Goal: Transaction & Acquisition: Purchase product/service

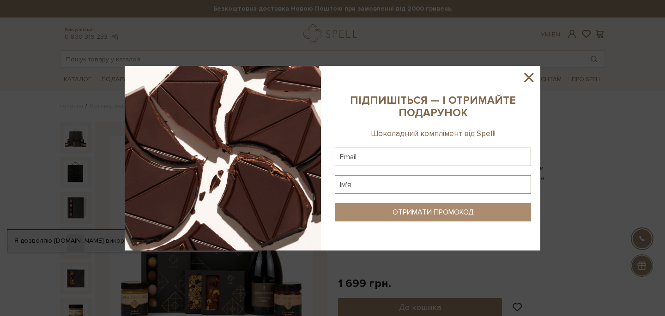
click at [529, 74] on icon at bounding box center [529, 78] width 16 height 16
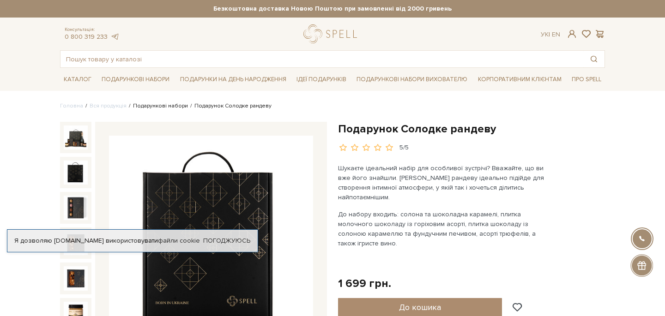
click at [165, 108] on link "Подарункові набори" at bounding box center [160, 106] width 55 height 7
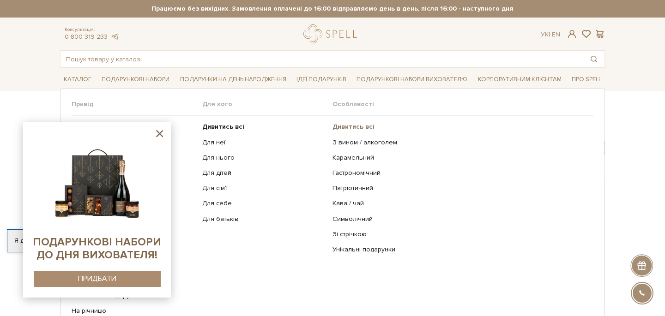
scroll to position [98, 0]
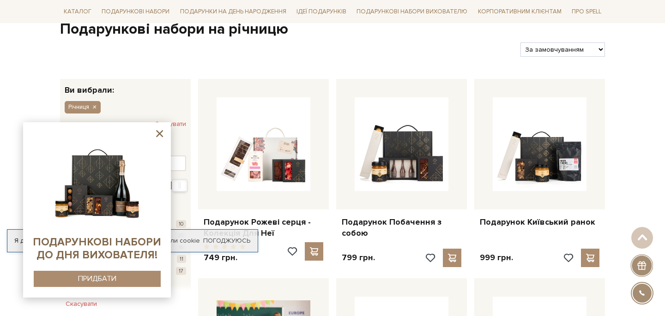
click at [157, 133] on icon at bounding box center [160, 134] width 12 height 12
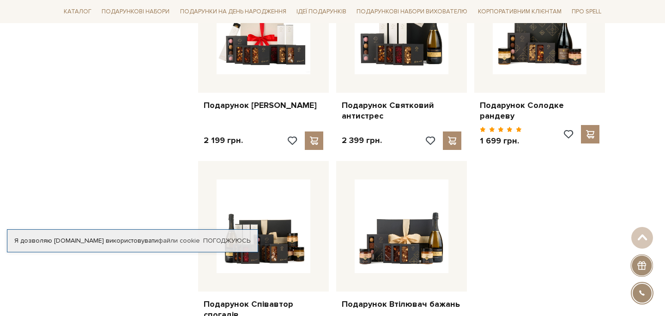
scroll to position [984, 0]
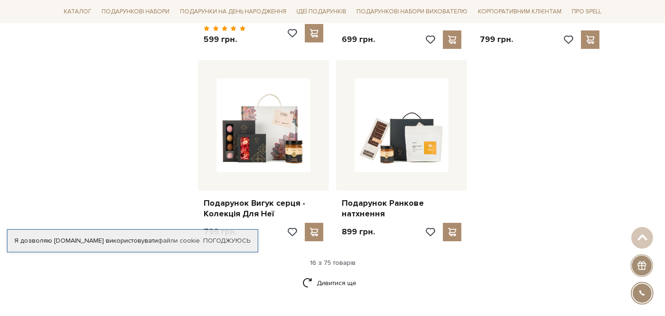
scroll to position [1092, 0]
